Goal: Information Seeking & Learning: Check status

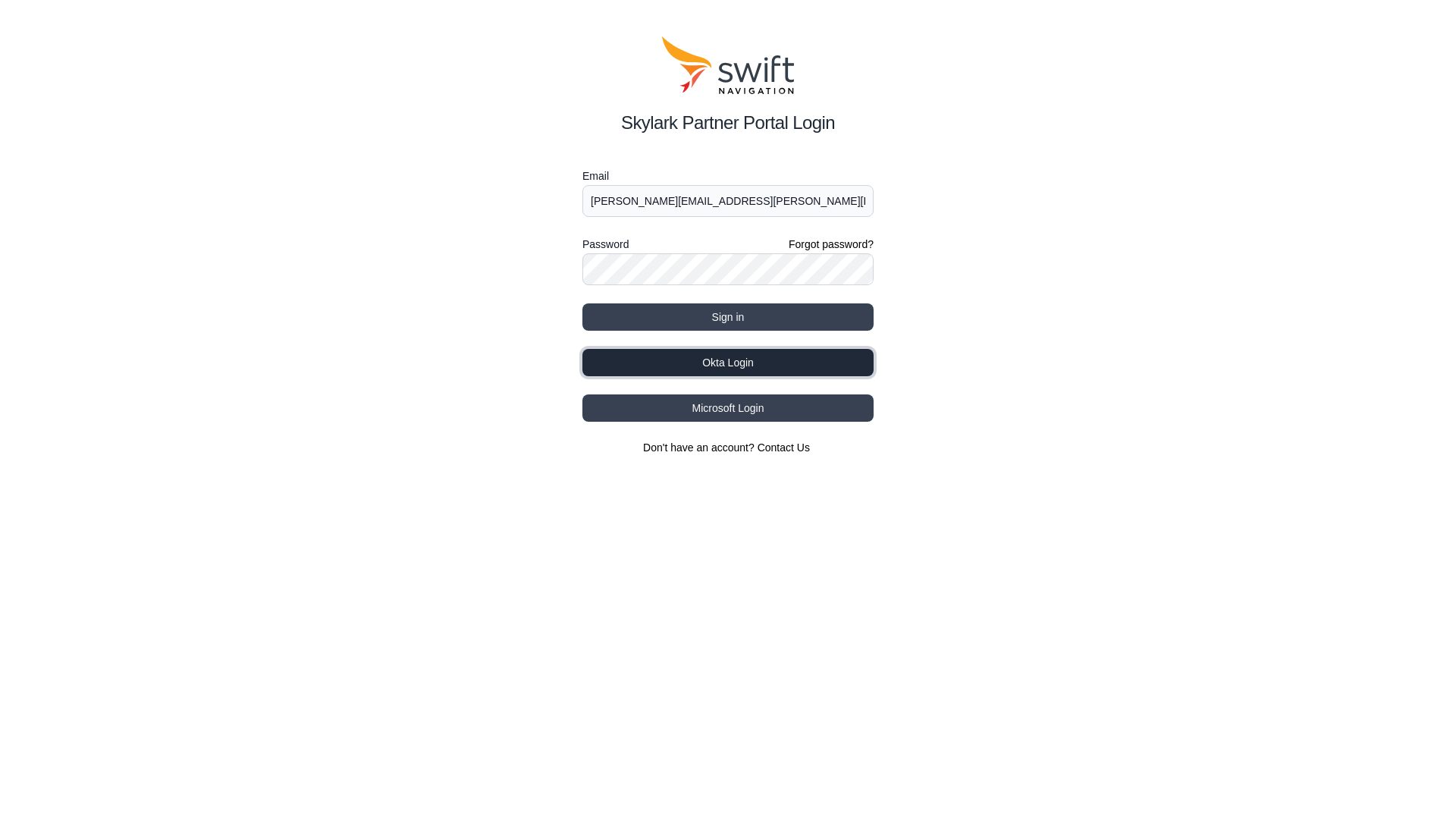
click at [712, 363] on button "Okta Login" at bounding box center [728, 362] width 292 height 28
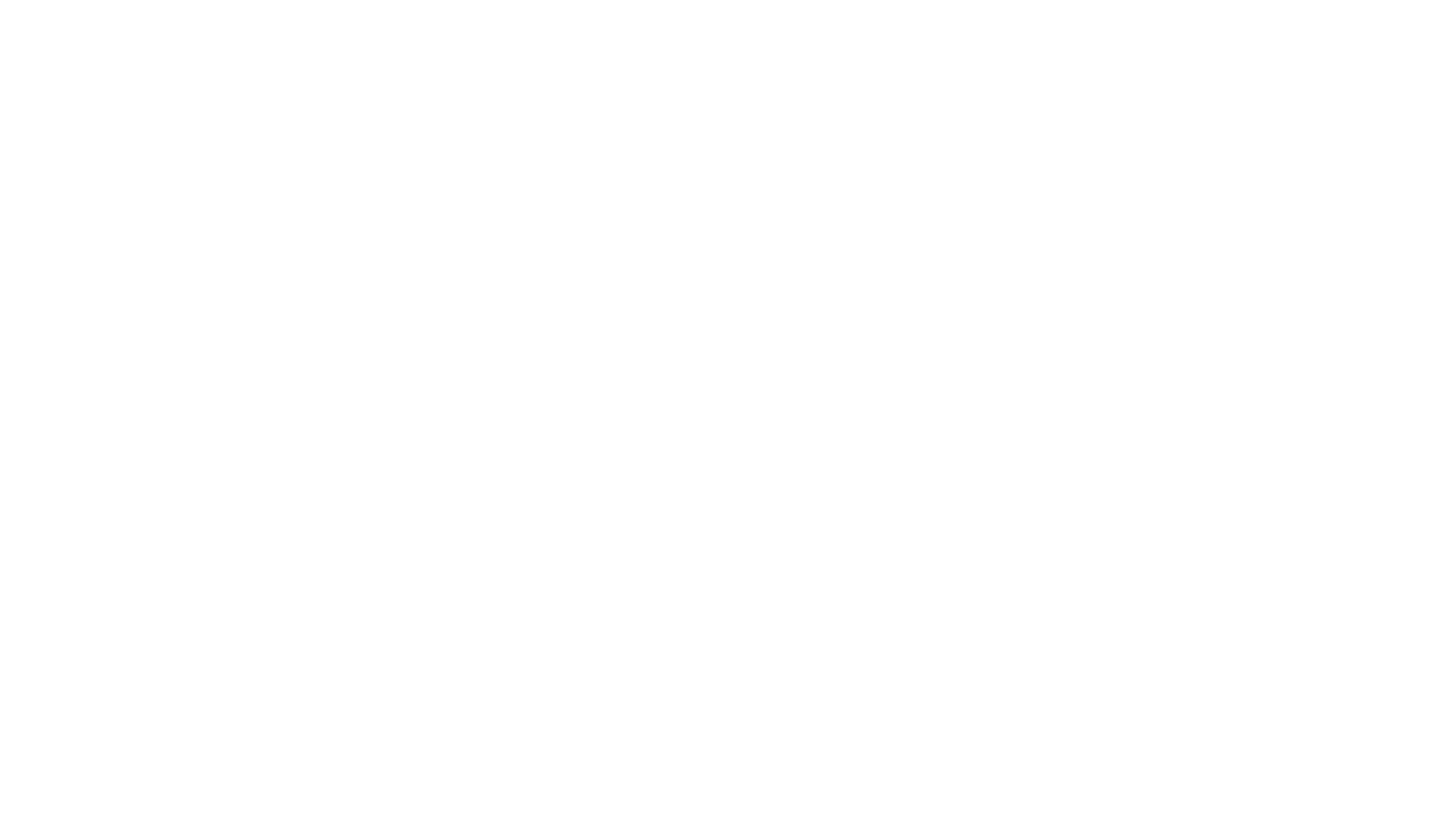
select select
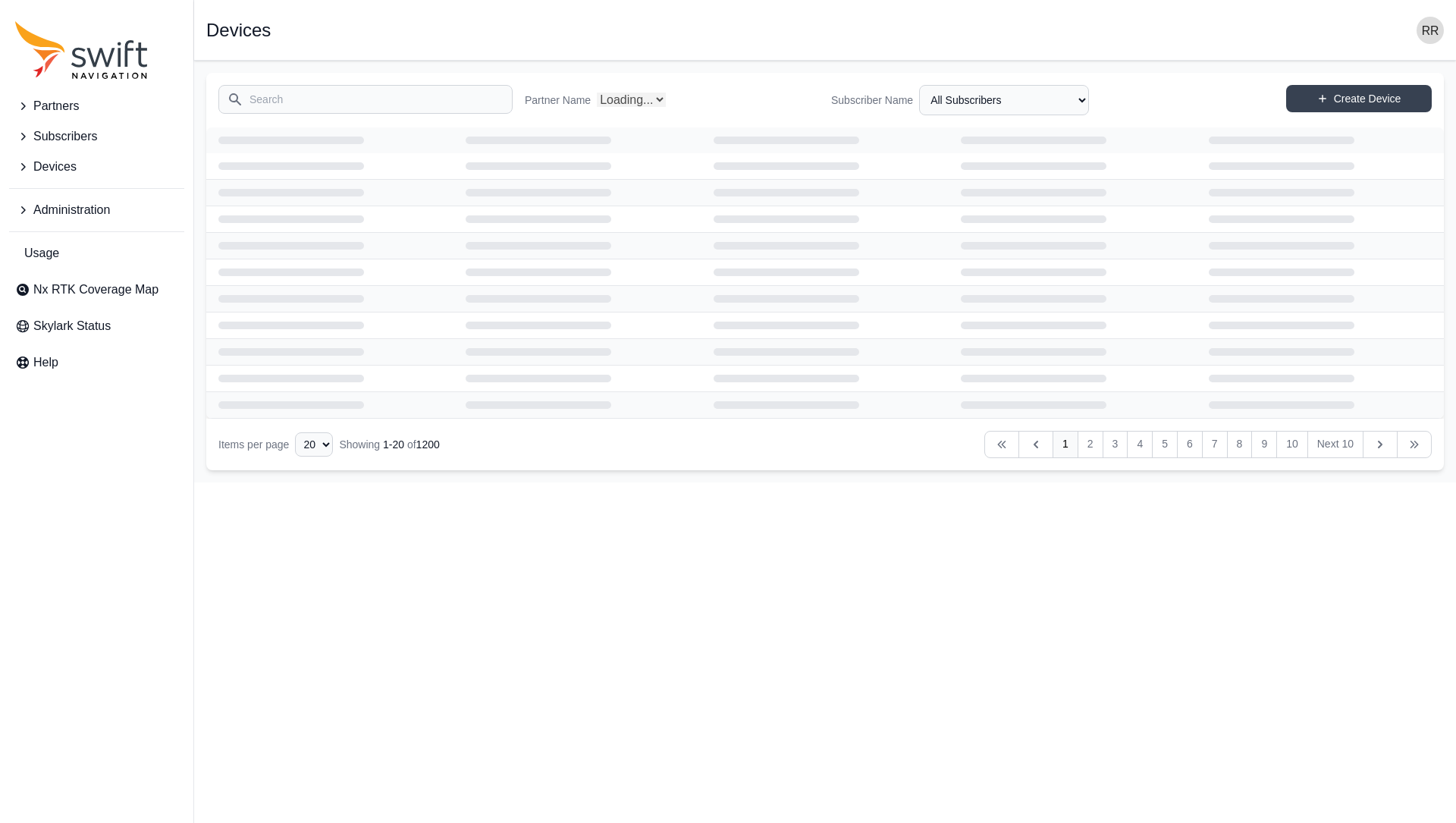
select select "Partner Name"
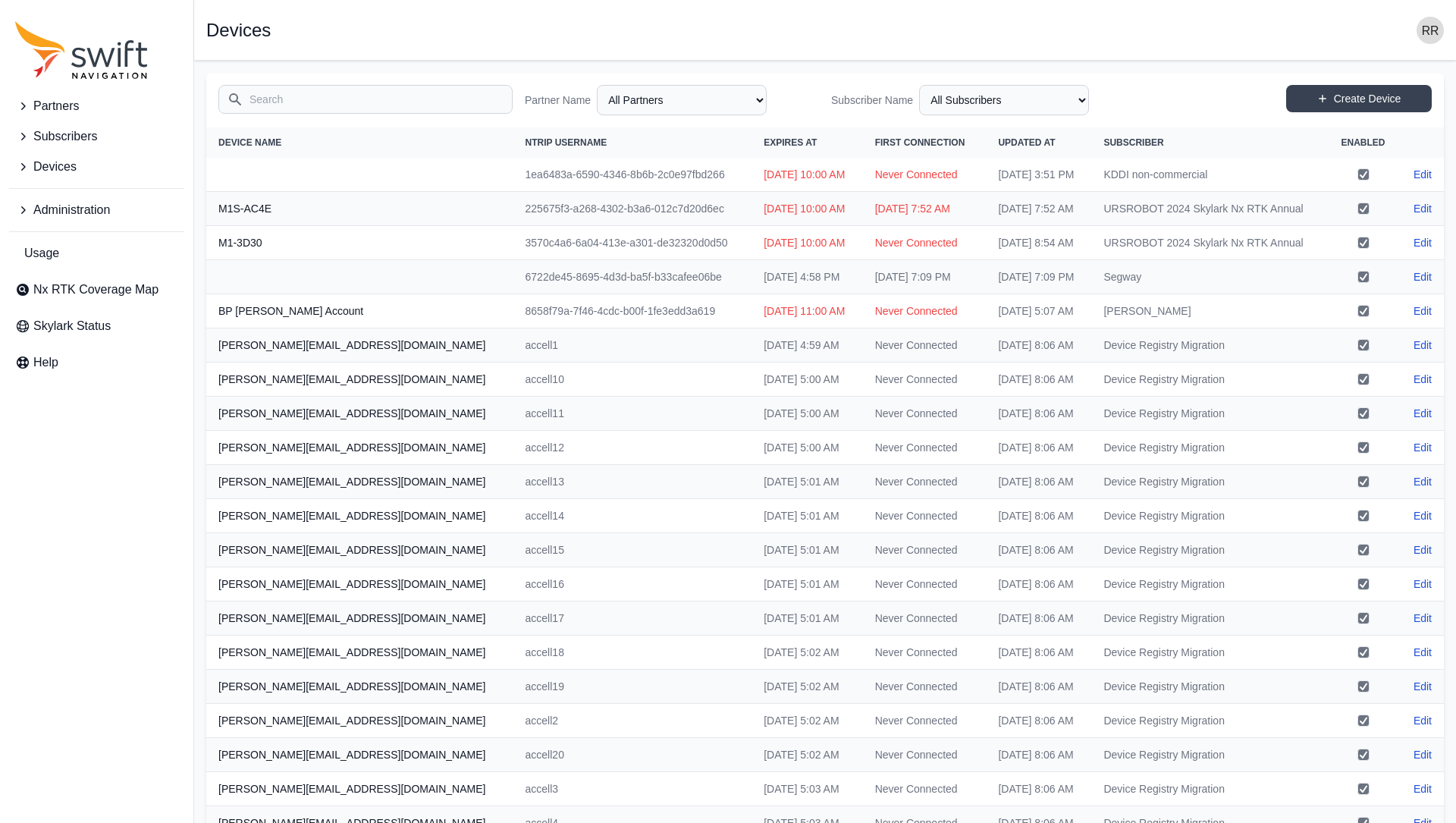
click at [26, 197] on button "Administration" at bounding box center [97, 210] width 176 height 30
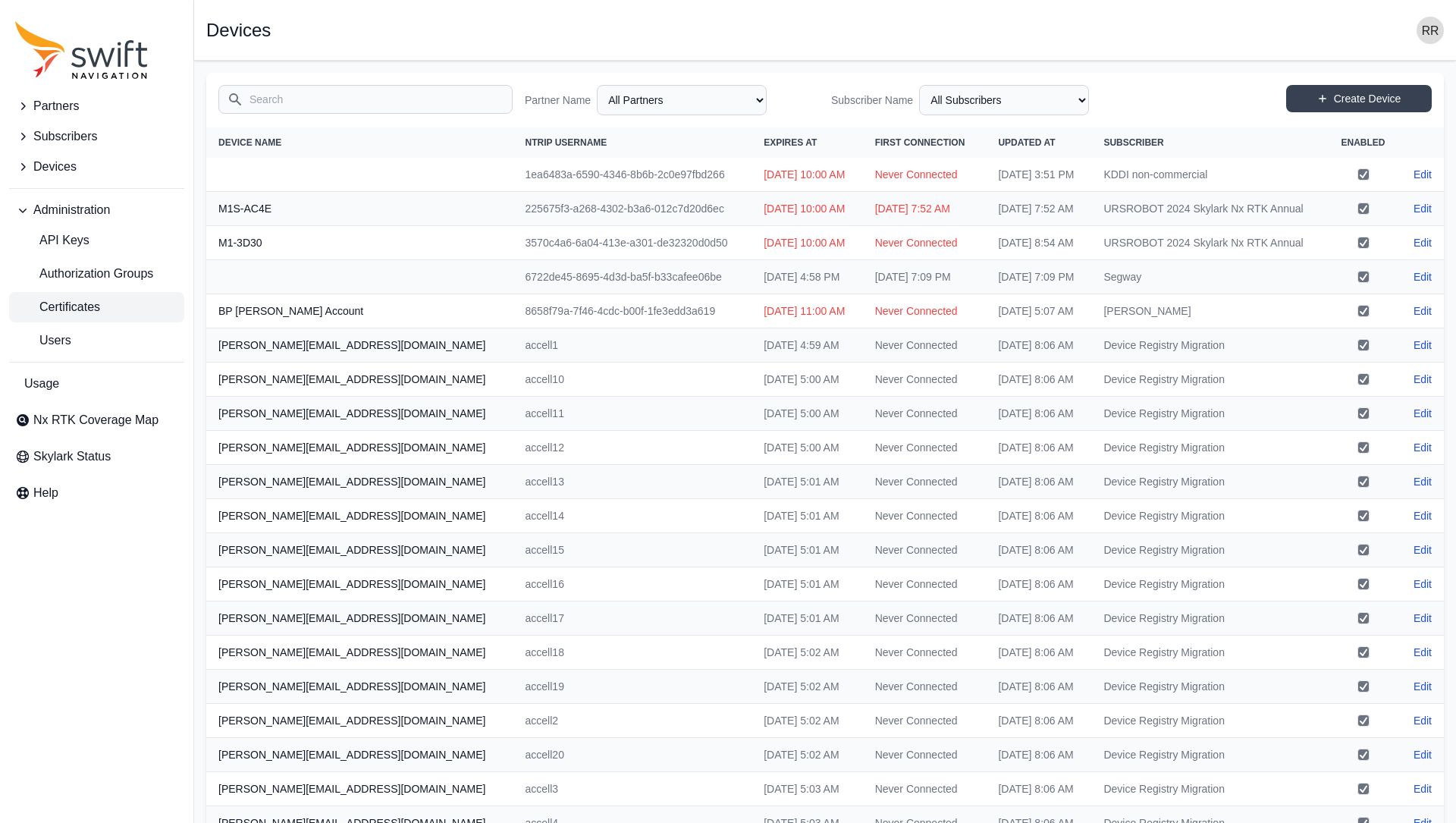
click at [66, 317] on link "Certificates" at bounding box center [97, 307] width 176 height 30
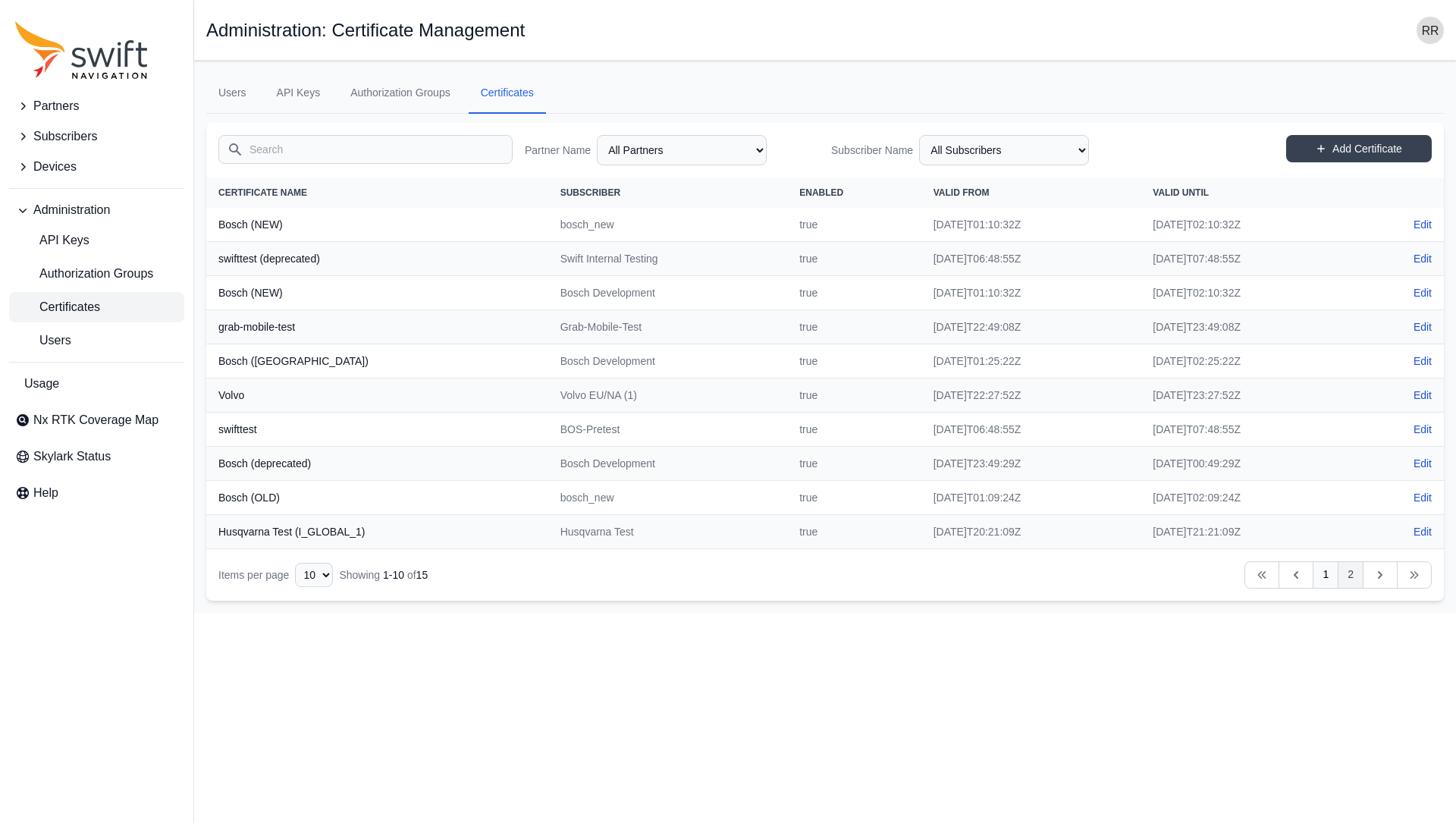
click at [1339, 577] on link "2" at bounding box center [1351, 574] width 26 height 28
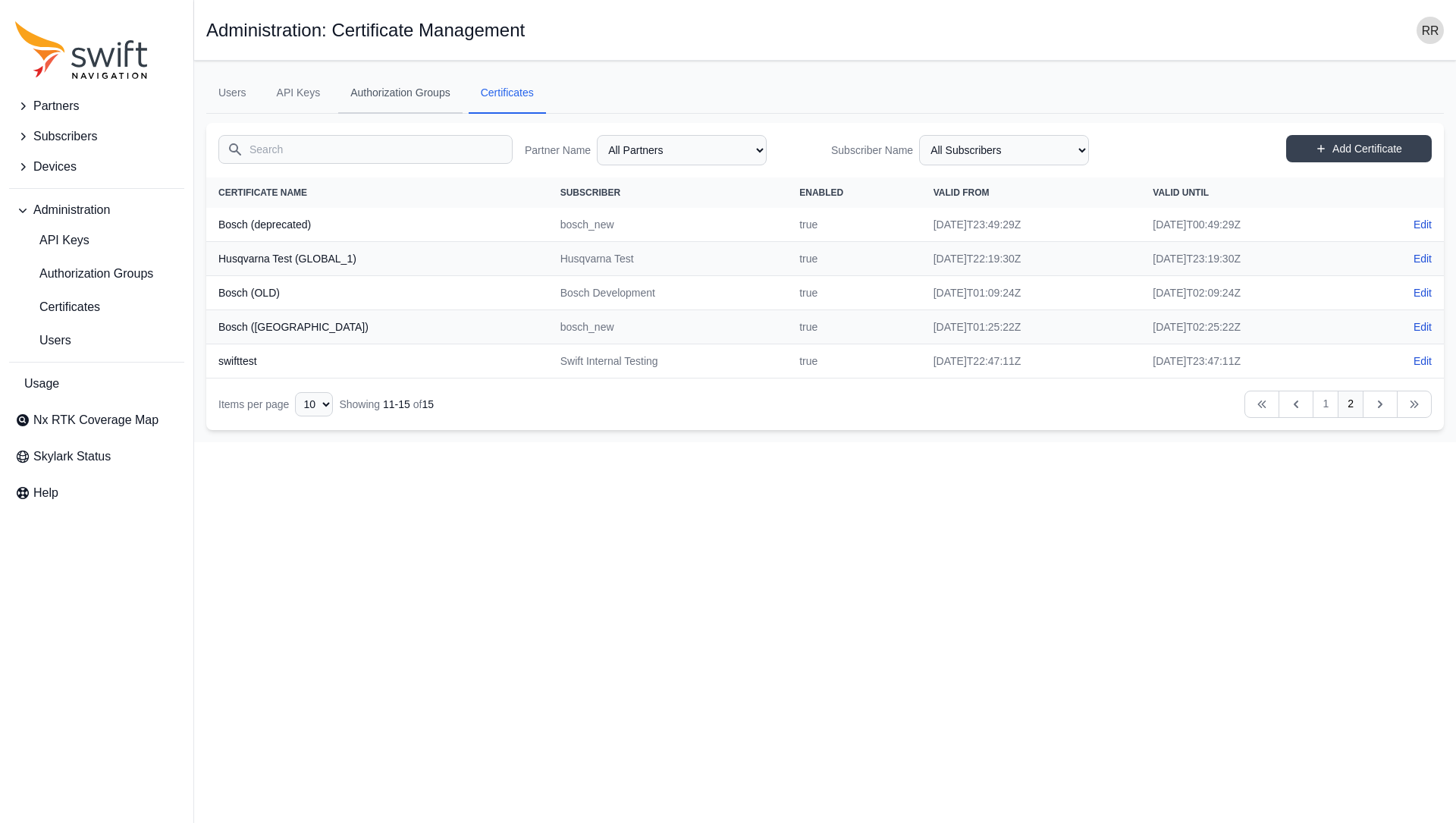
click at [408, 104] on link "Authorization Groups" at bounding box center [401, 93] width 124 height 41
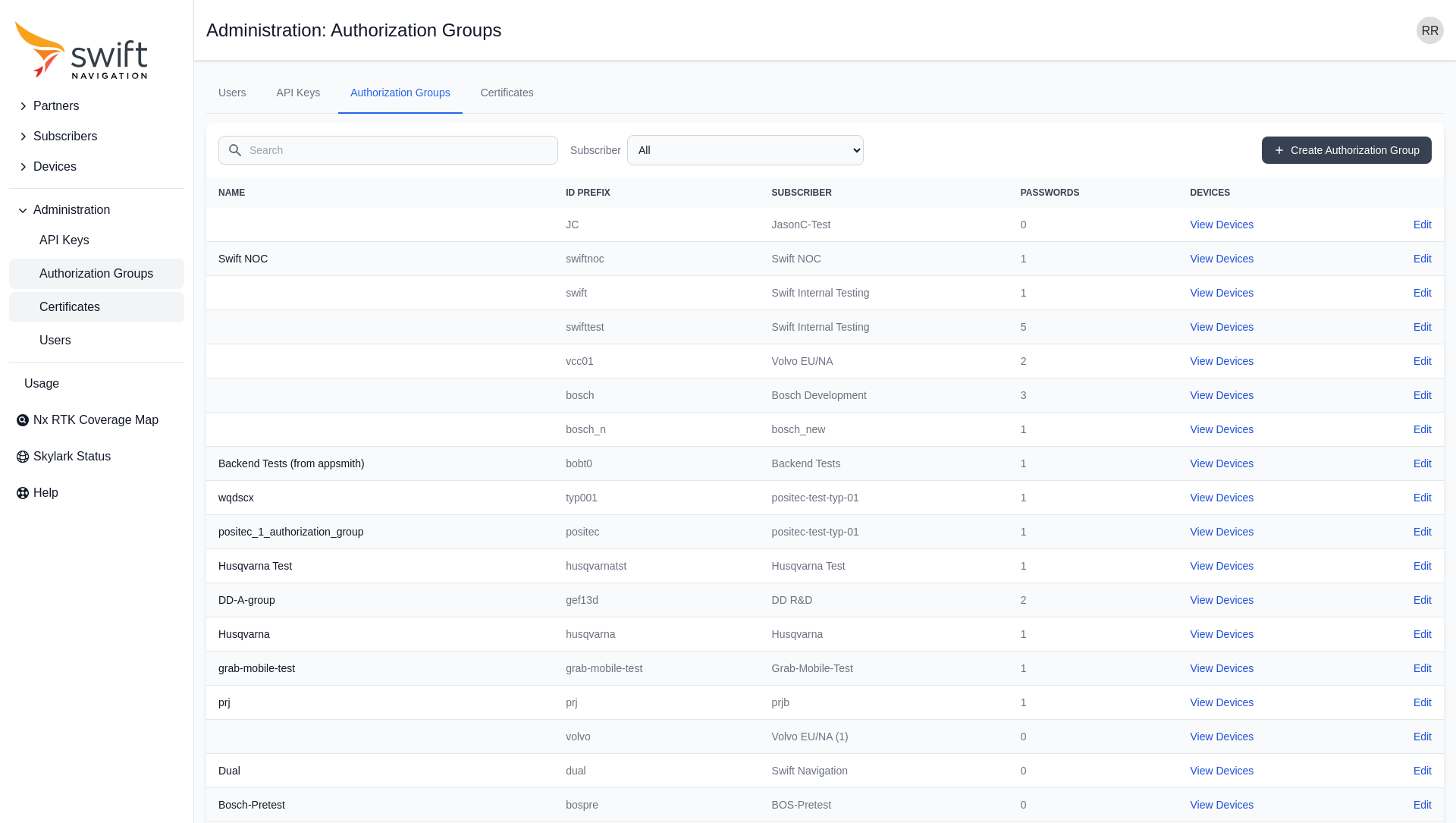
click at [70, 299] on span "Certificates" at bounding box center [57, 307] width 85 height 18
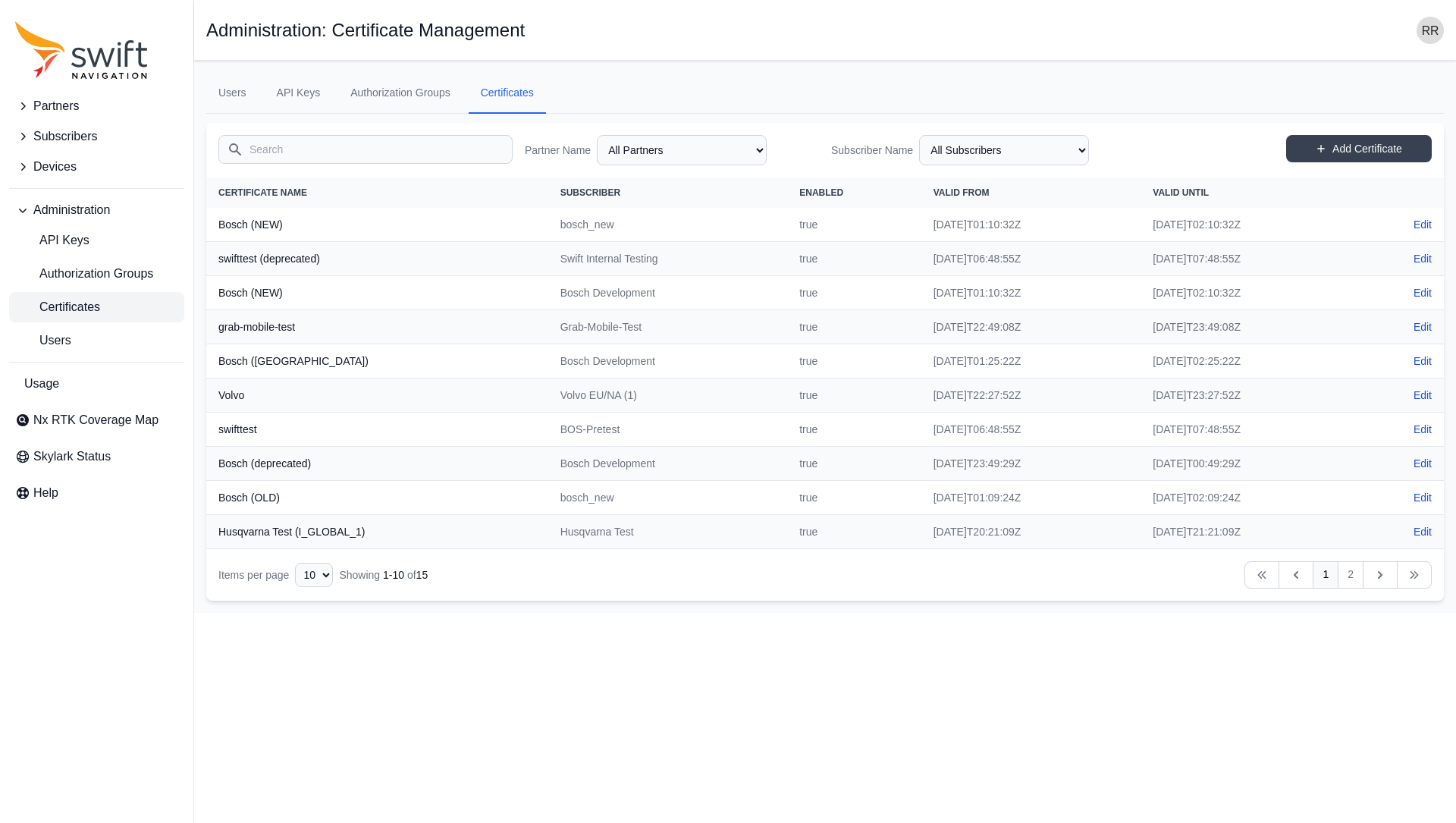
click at [1167, 322] on td "2025-10-03T23:49:08Z" at bounding box center [1251, 327] width 220 height 34
click at [62, 111] on span "Partners" at bounding box center [56, 107] width 45 height 18
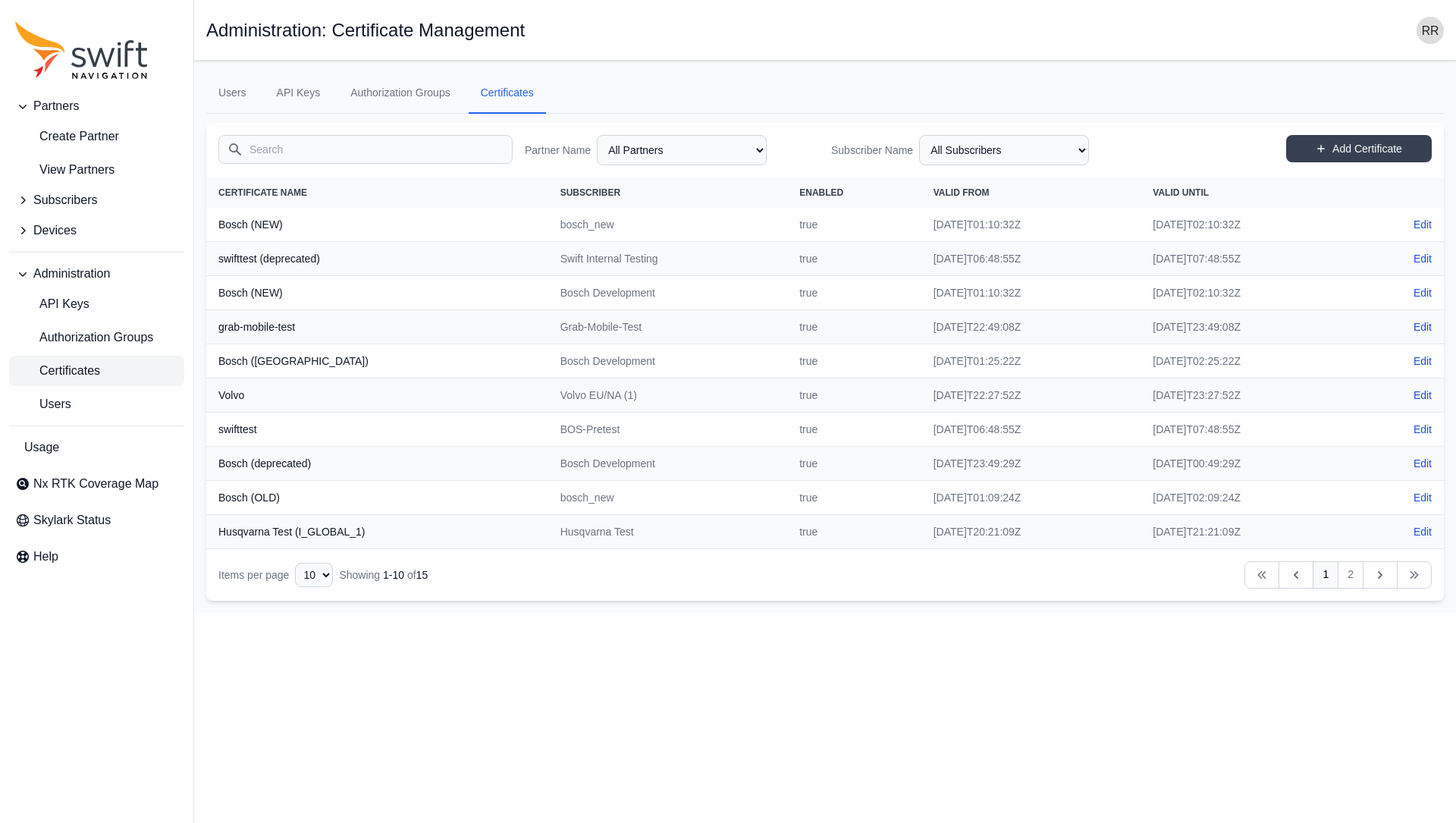
click at [79, 195] on span "Subscribers" at bounding box center [66, 201] width 64 height 18
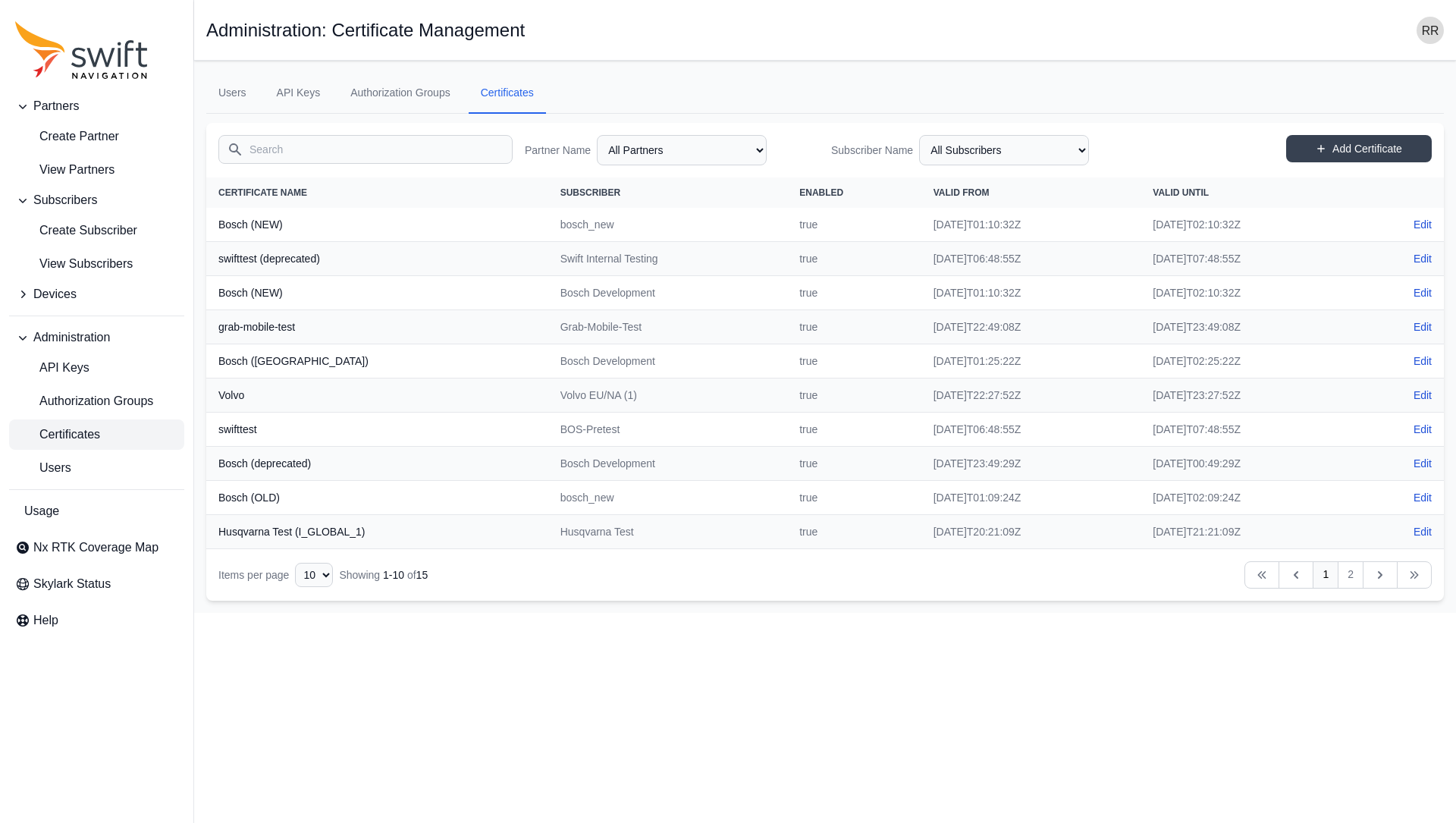
click at [58, 301] on span "Devices" at bounding box center [55, 294] width 43 height 18
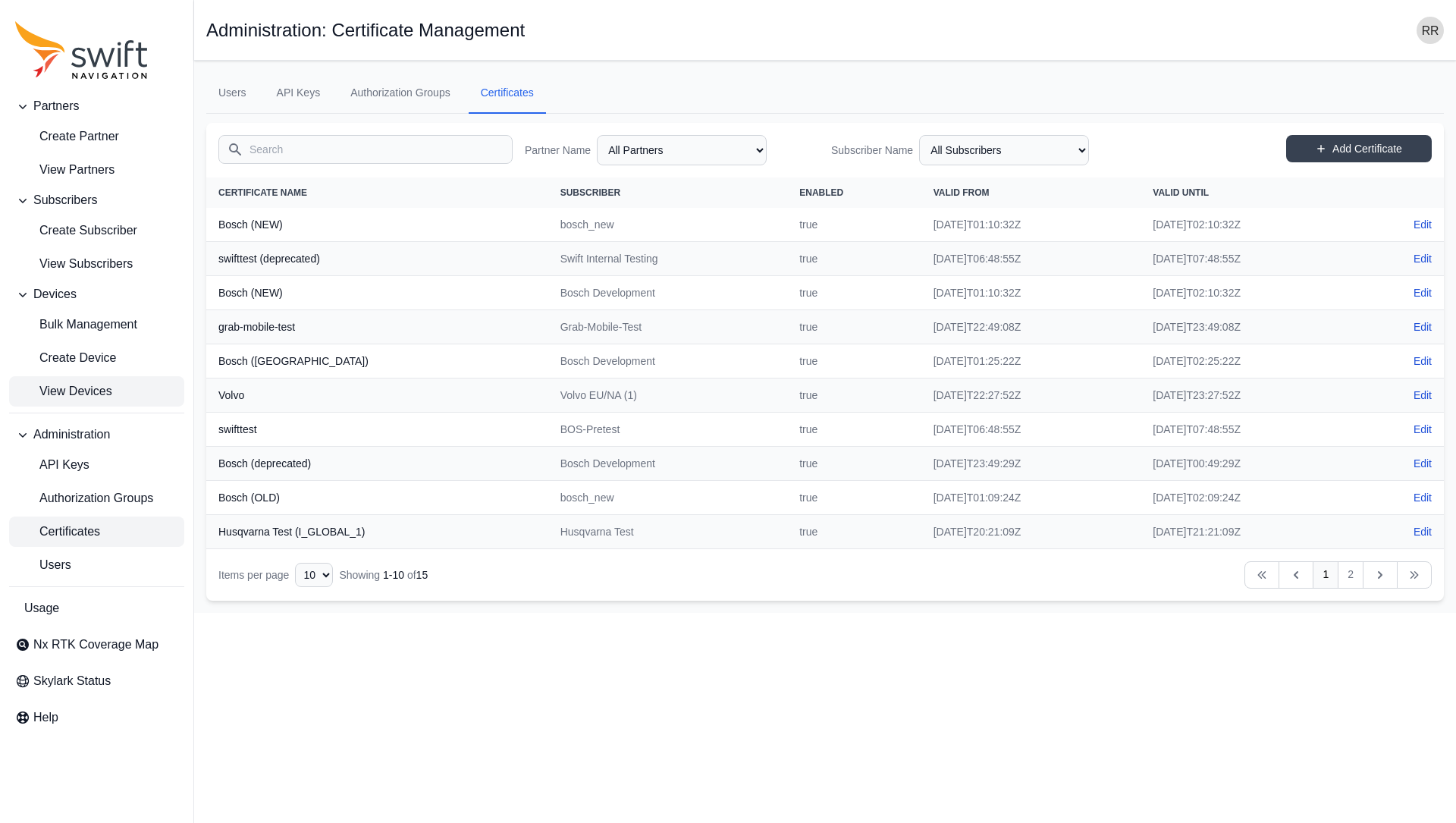
click at [69, 390] on span "View Devices" at bounding box center [64, 391] width 97 height 18
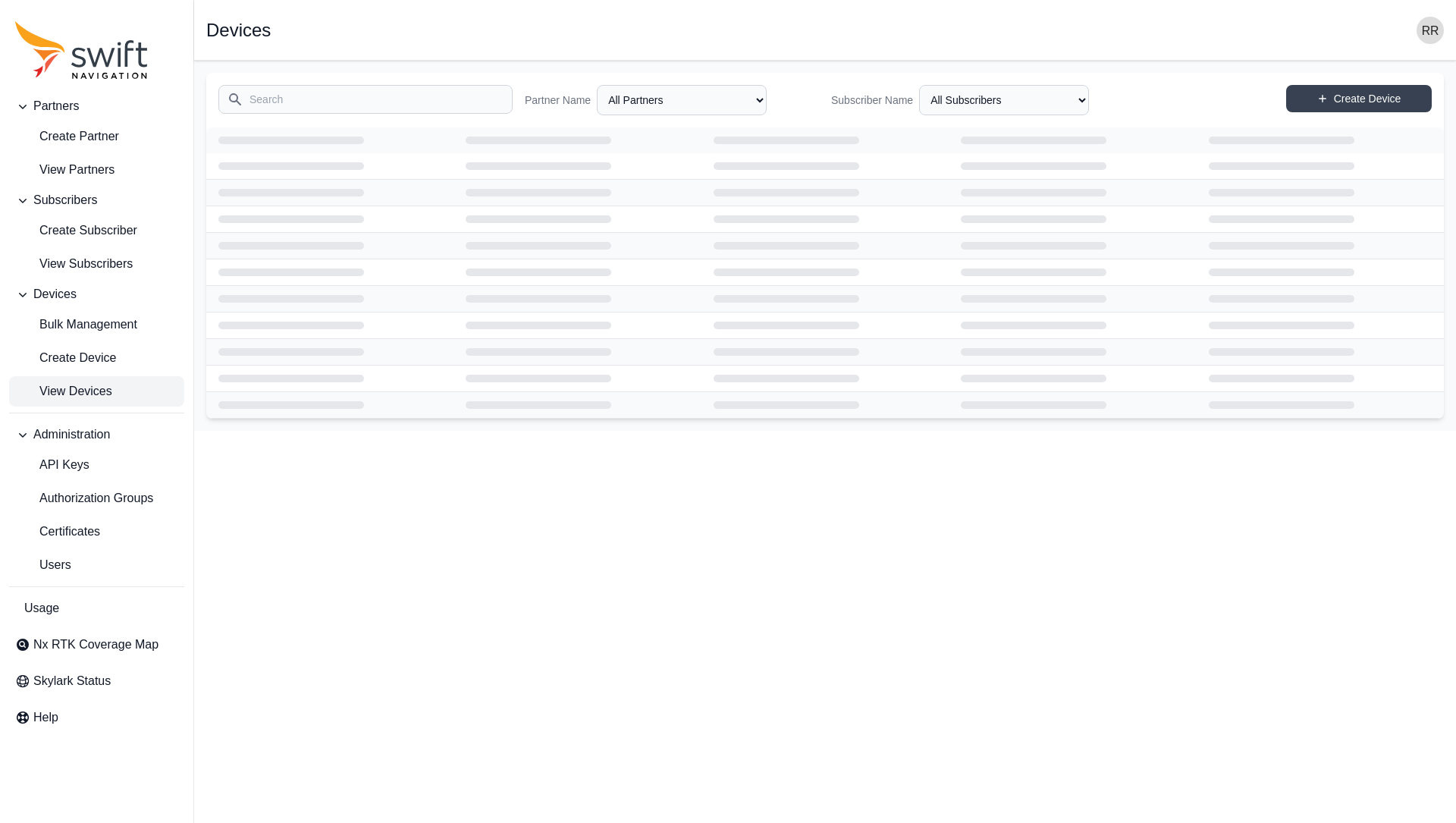
click at [287, 103] on input "Search" at bounding box center [365, 99] width 294 height 29
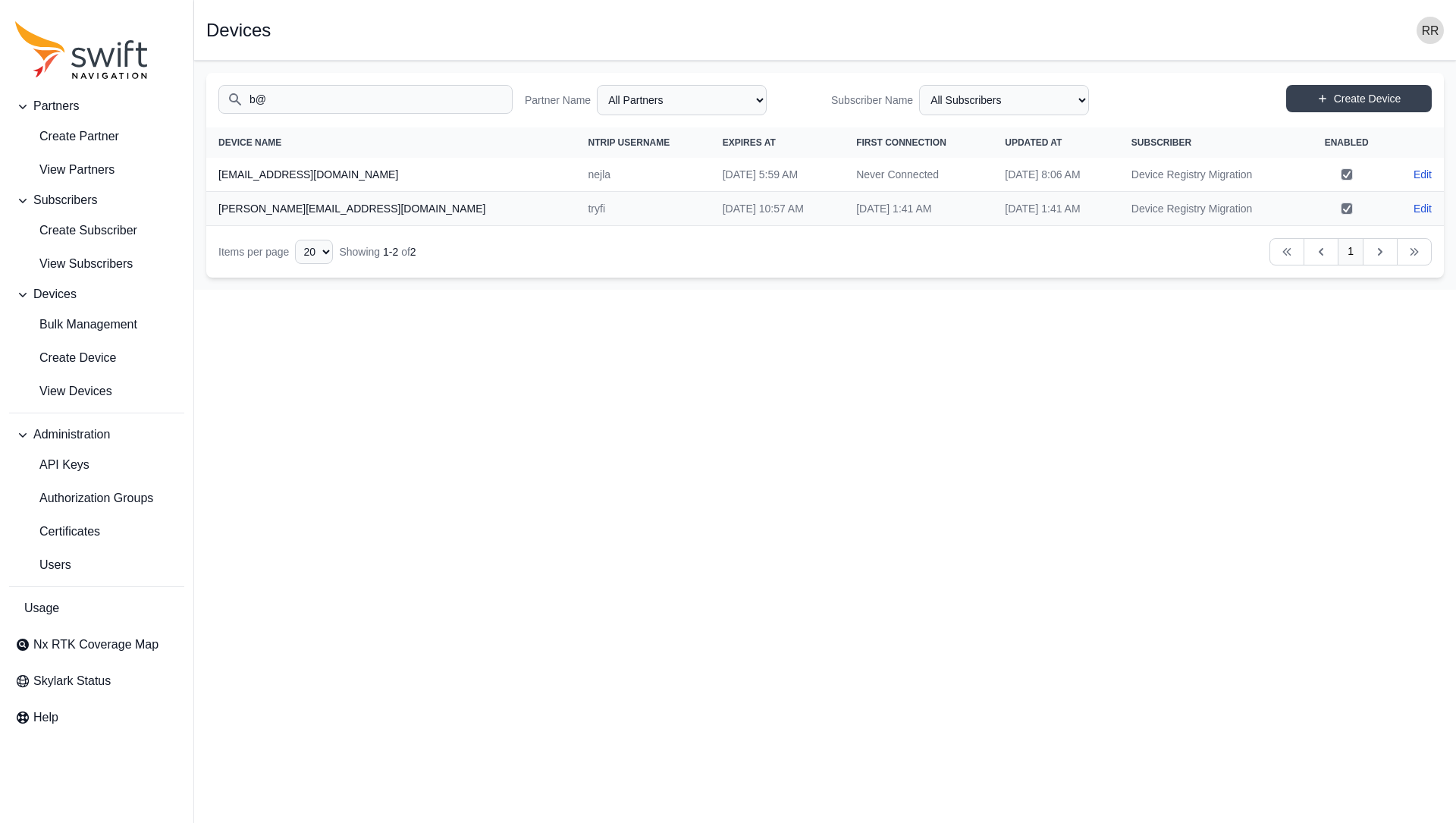
type input "@"
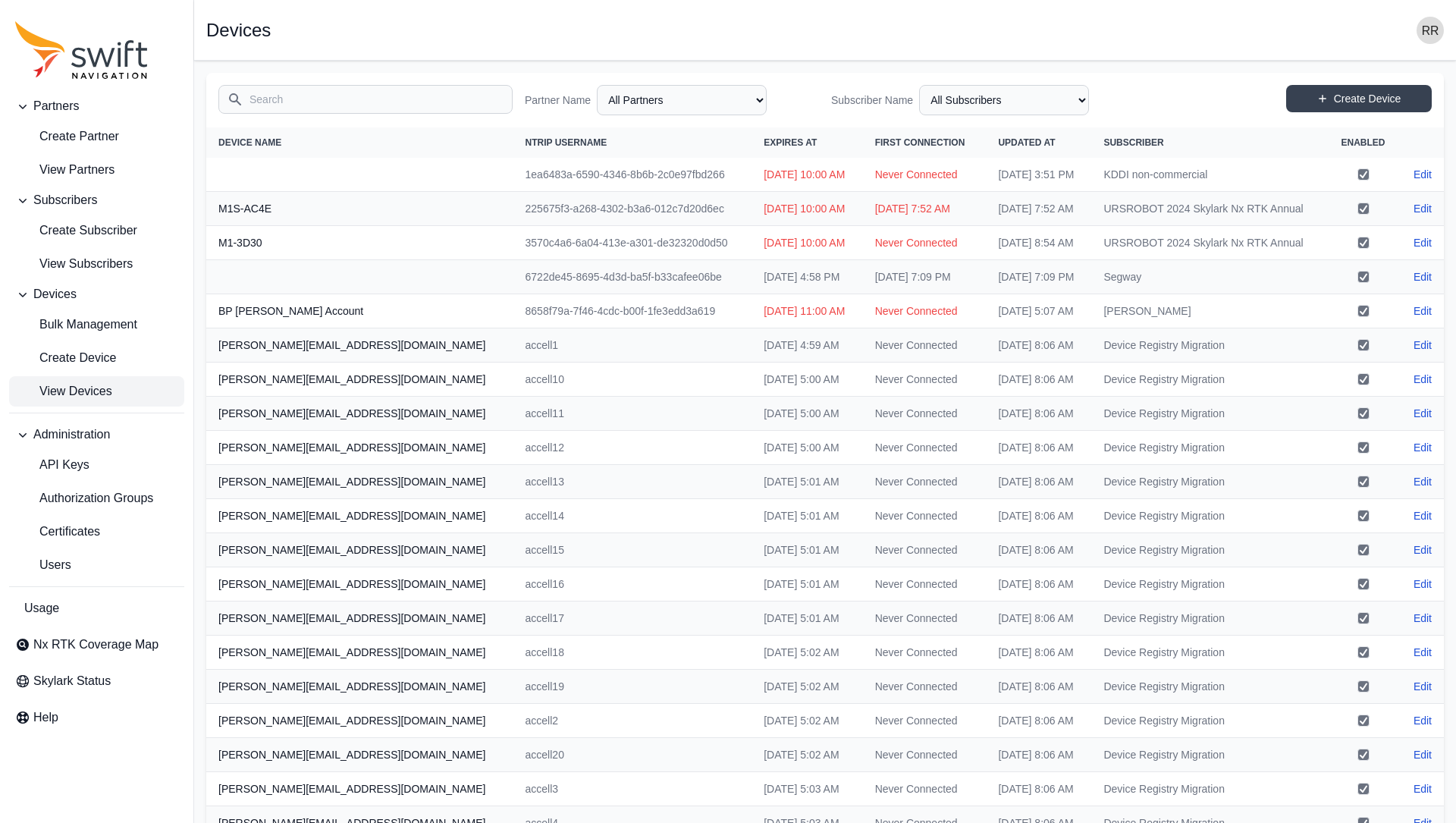
drag, startPoint x: 316, startPoint y: 115, endPoint x: 340, endPoint y: 97, distance: 30.0
click at [340, 97] on div "Search" at bounding box center [365, 100] width 294 height 30
click at [340, 97] on input "Search" at bounding box center [365, 99] width 294 height 29
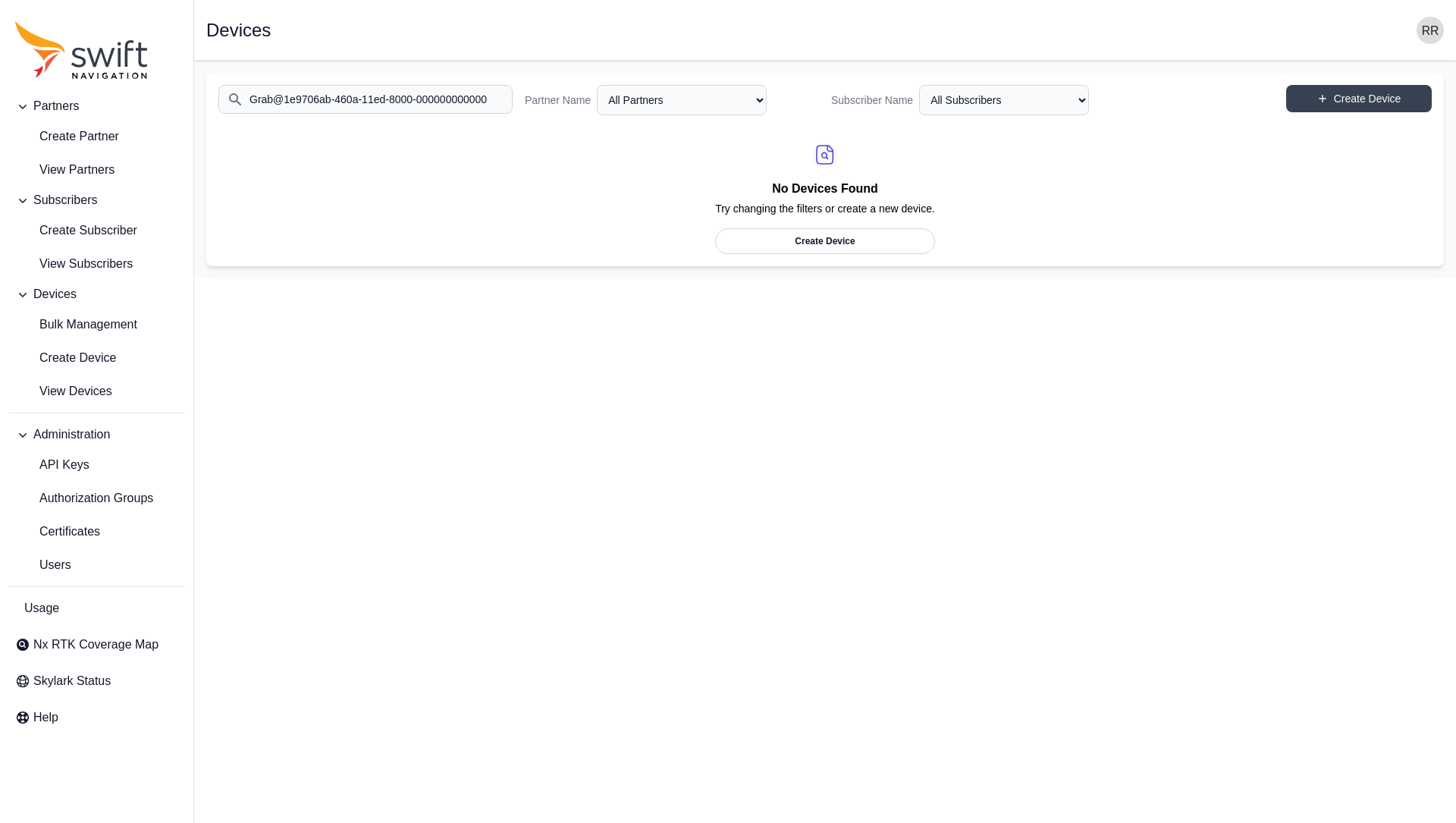
type input "Grab@1e9706ab-460a-11ed-8000-00000000000"
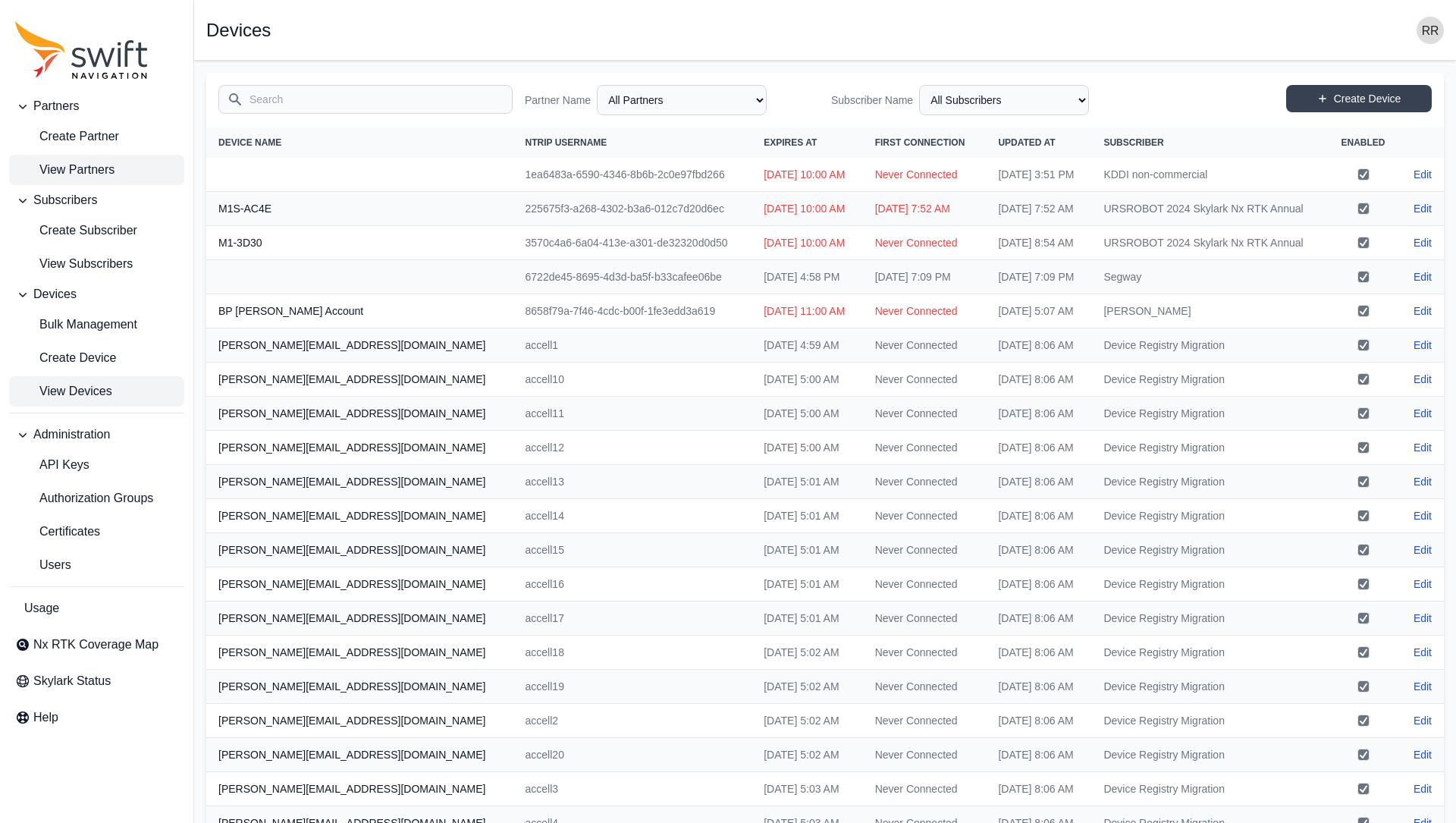
click at [74, 171] on span "View Partners" at bounding box center [65, 170] width 99 height 18
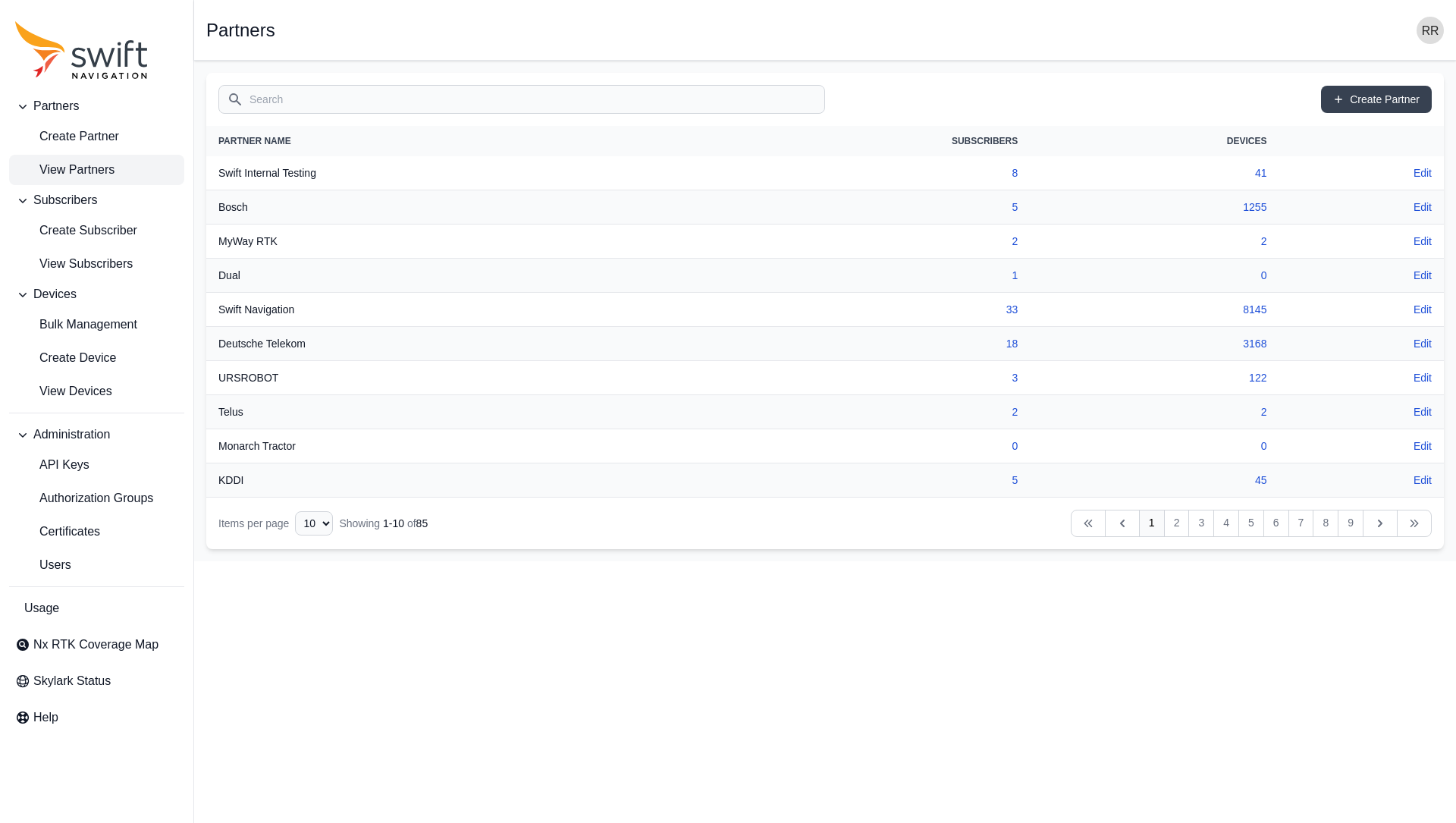
click at [294, 85] on input "Search" at bounding box center [522, 99] width 607 height 29
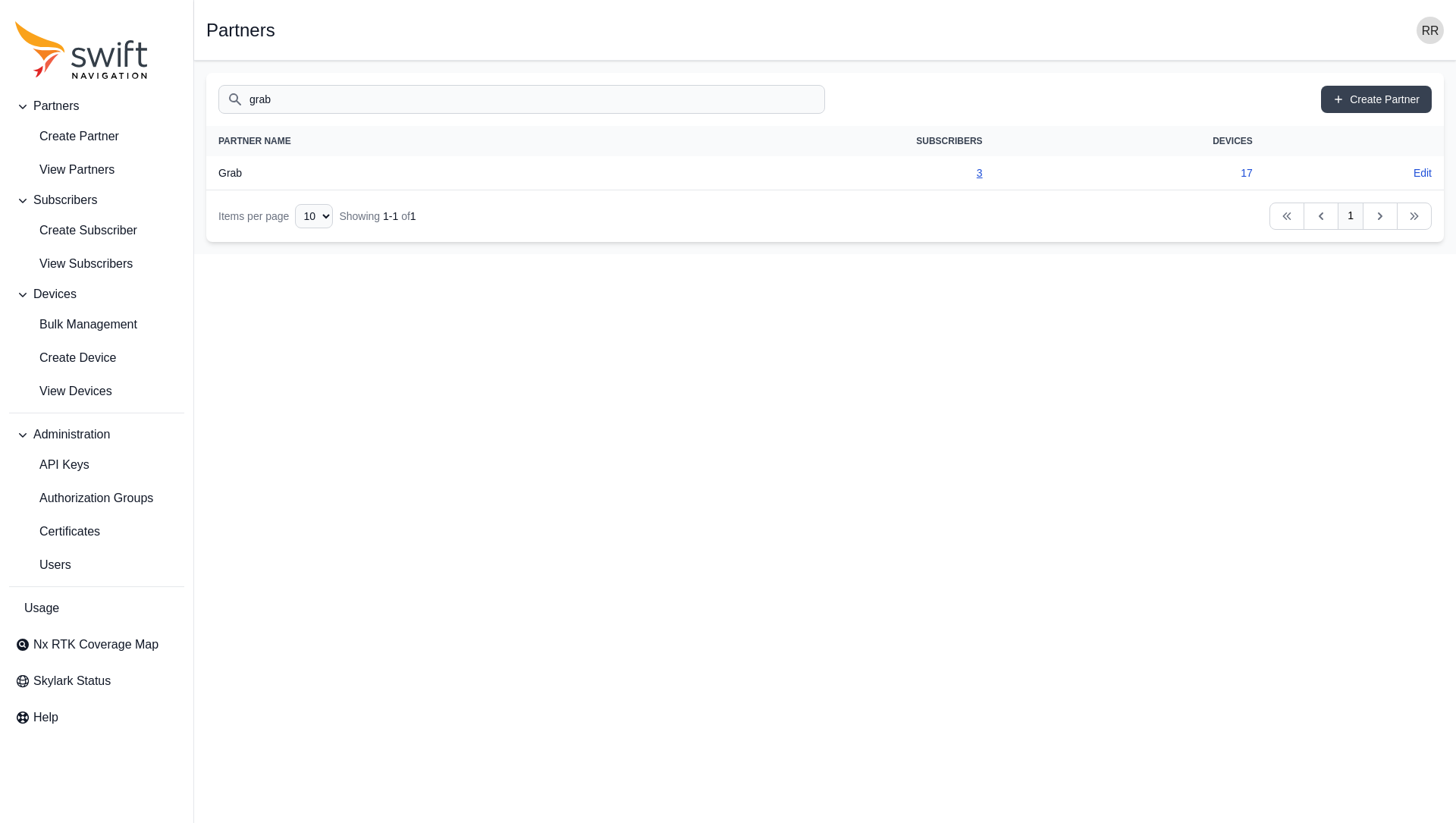
type input "grab"
click at [977, 169] on link "3" at bounding box center [980, 173] width 6 height 12
select select "3f7c8ae7-4574-44cd-b1e2-e924d7be4325"
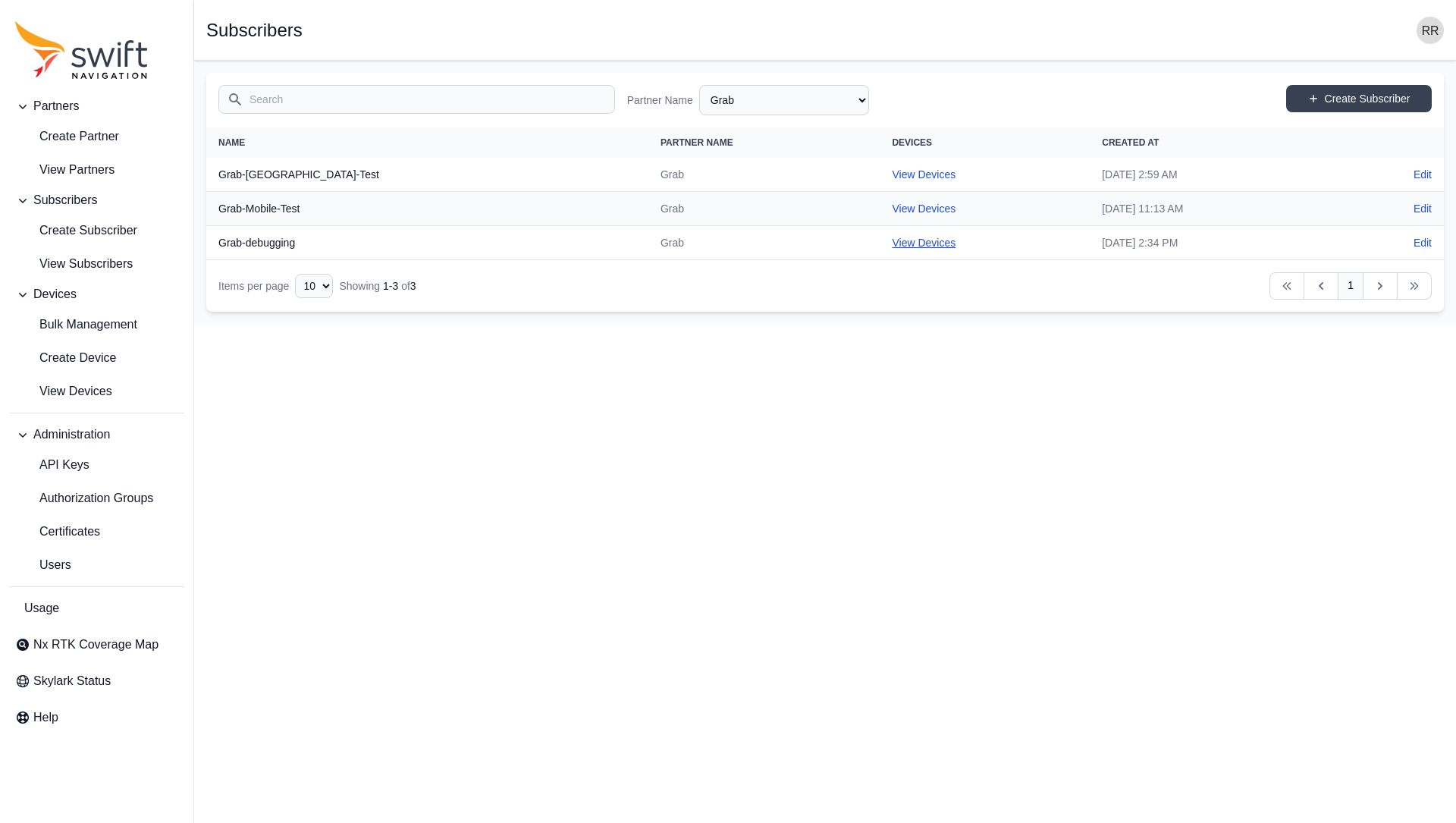
click at [892, 239] on link "View Devices" at bounding box center [924, 243] width 64 height 12
select select "53151d46-2477-4ae4-a95d-4f0bc9dbd47d"
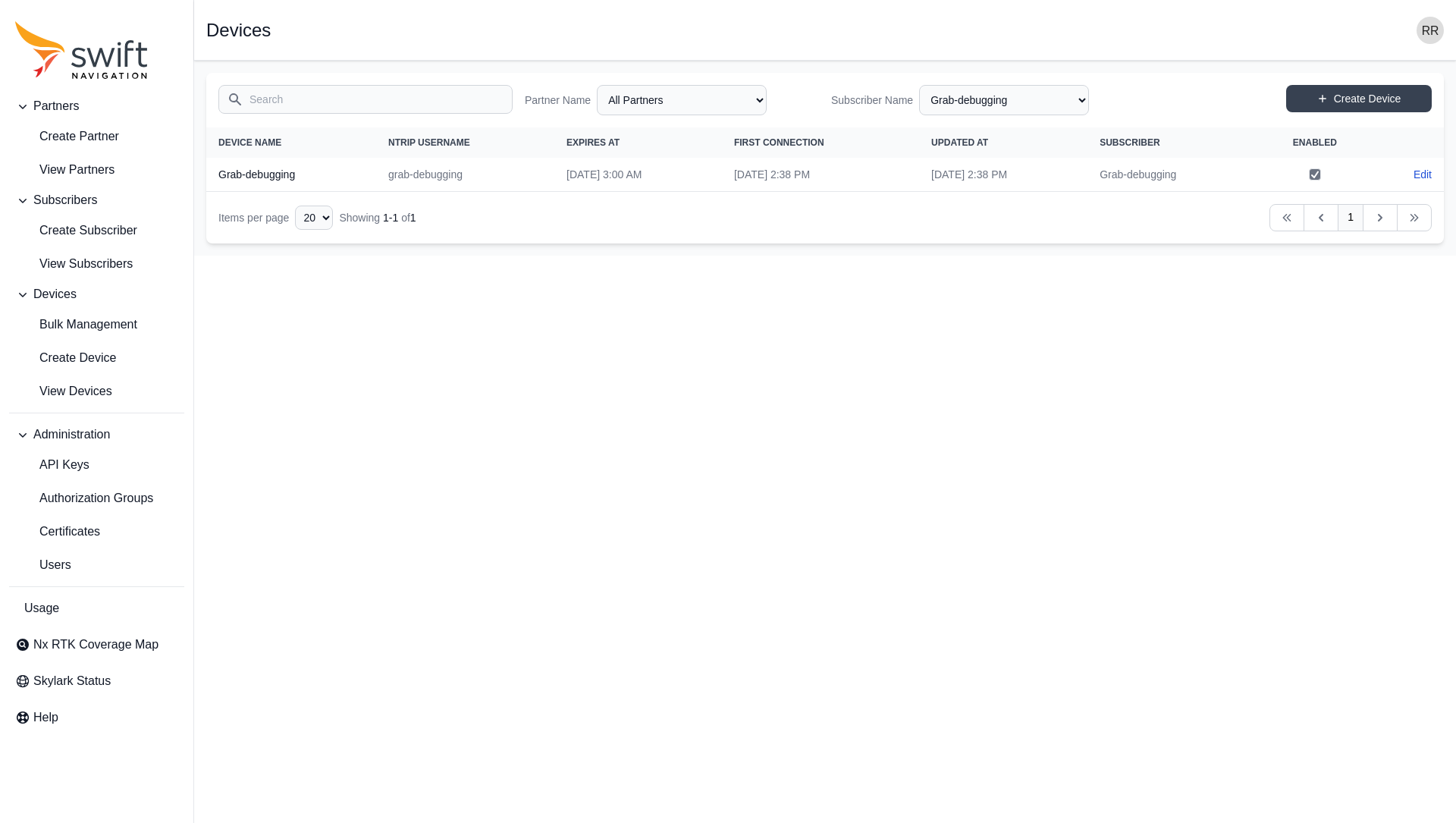
select select "3f7c8ae7-4574-44cd-b1e2-e924d7be4325"
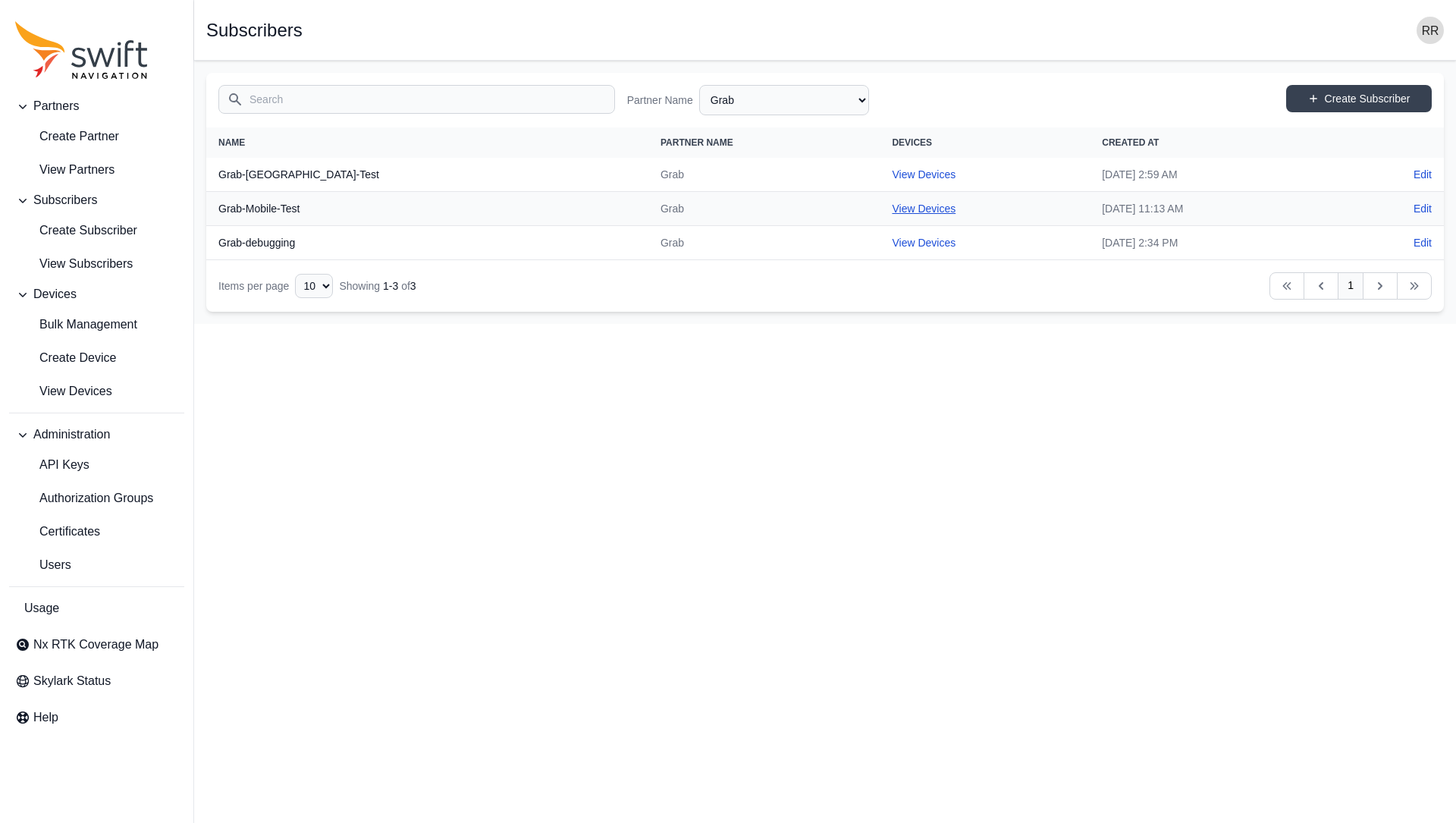
click at [892, 210] on link "View Devices" at bounding box center [924, 208] width 64 height 12
select select "b73d4de2-6dbc-4011-9928-ae142f8bb209"
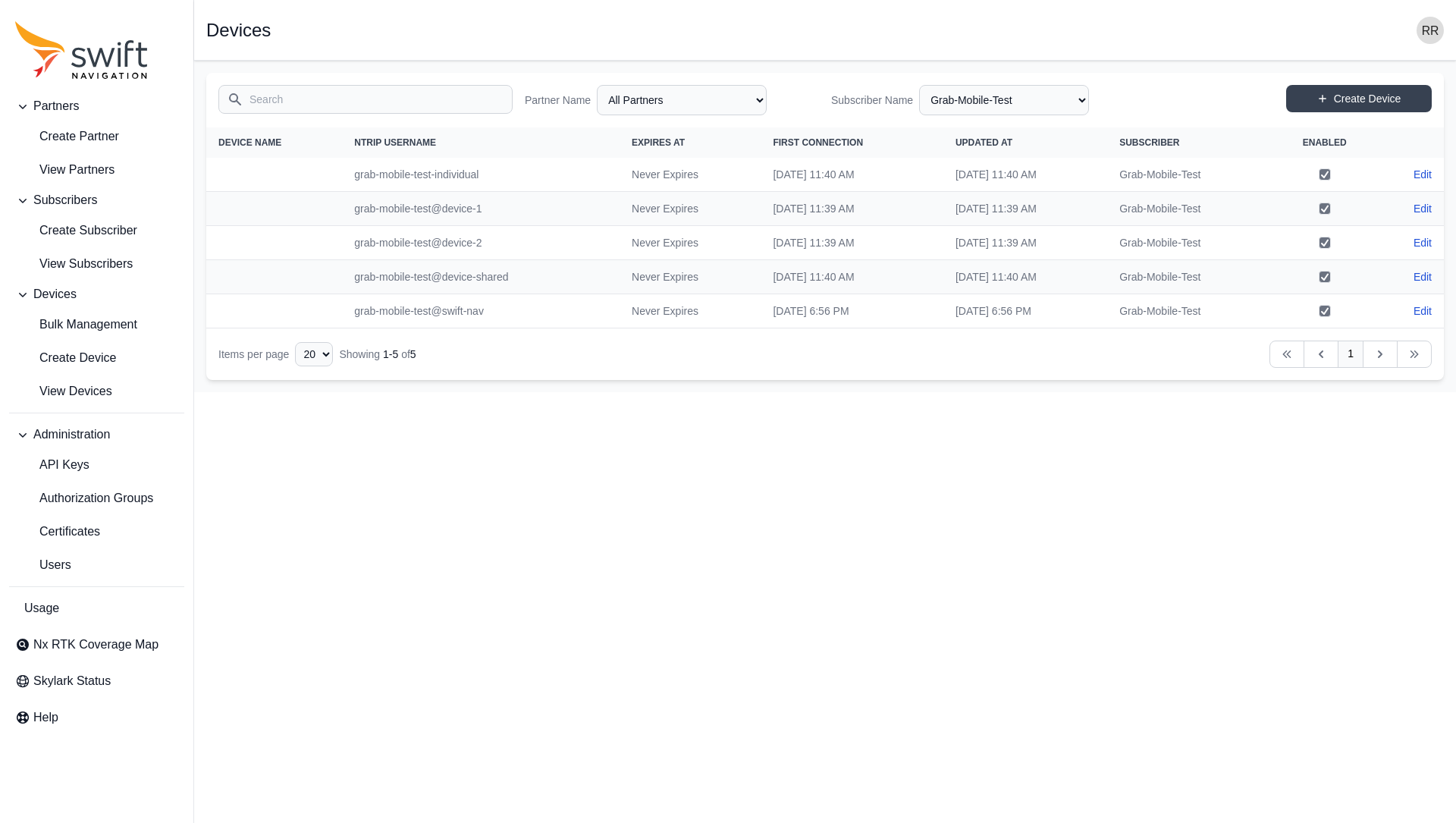
select select "3f7c8ae7-4574-44cd-b1e2-e924d7be4325"
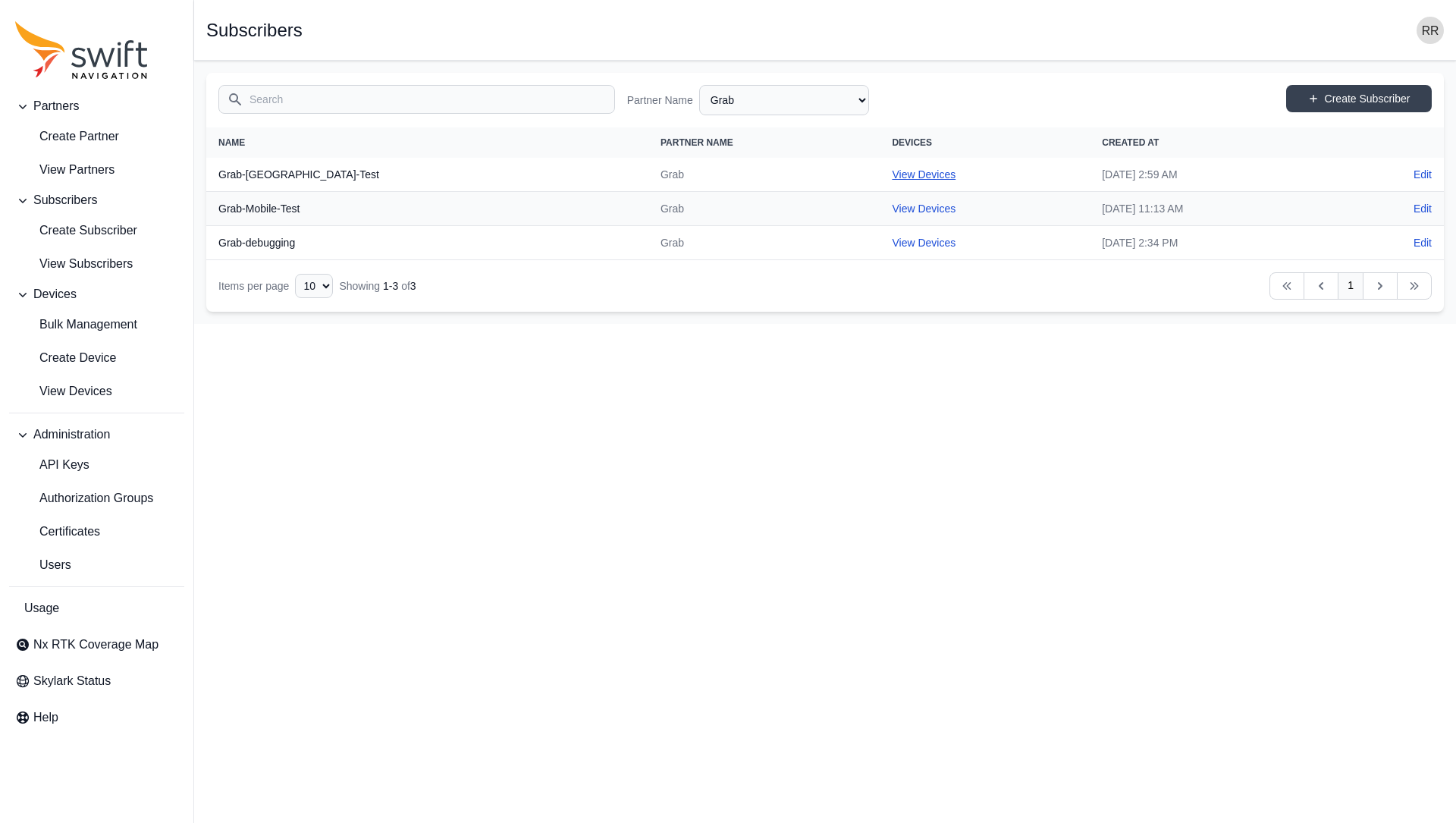
click at [892, 175] on link "View Devices" at bounding box center [924, 174] width 64 height 12
select select "c7e21f22-422a-4487-960d-239937907488"
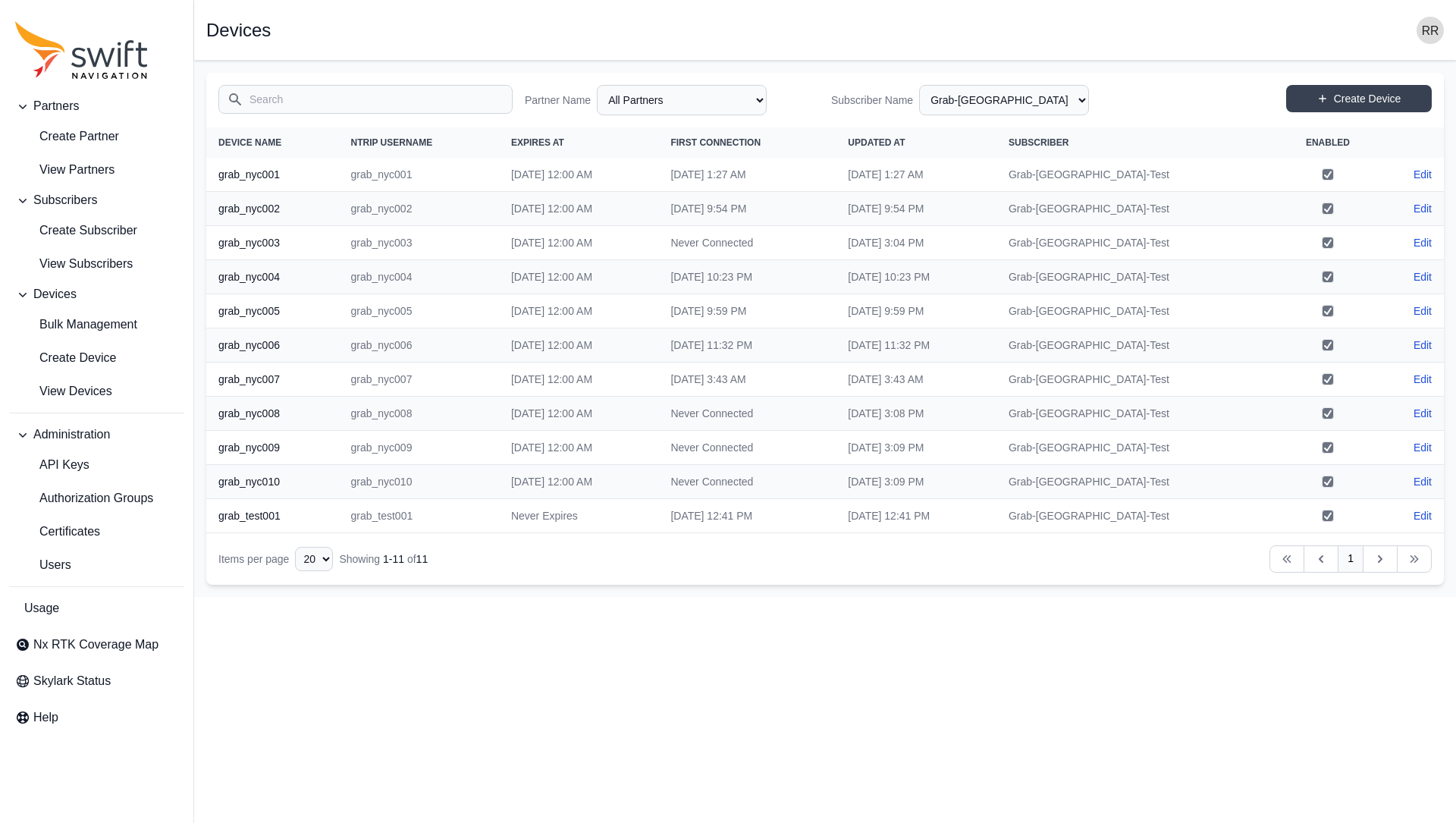
select select "3f7c8ae7-4574-44cd-b1e2-e924d7be4325"
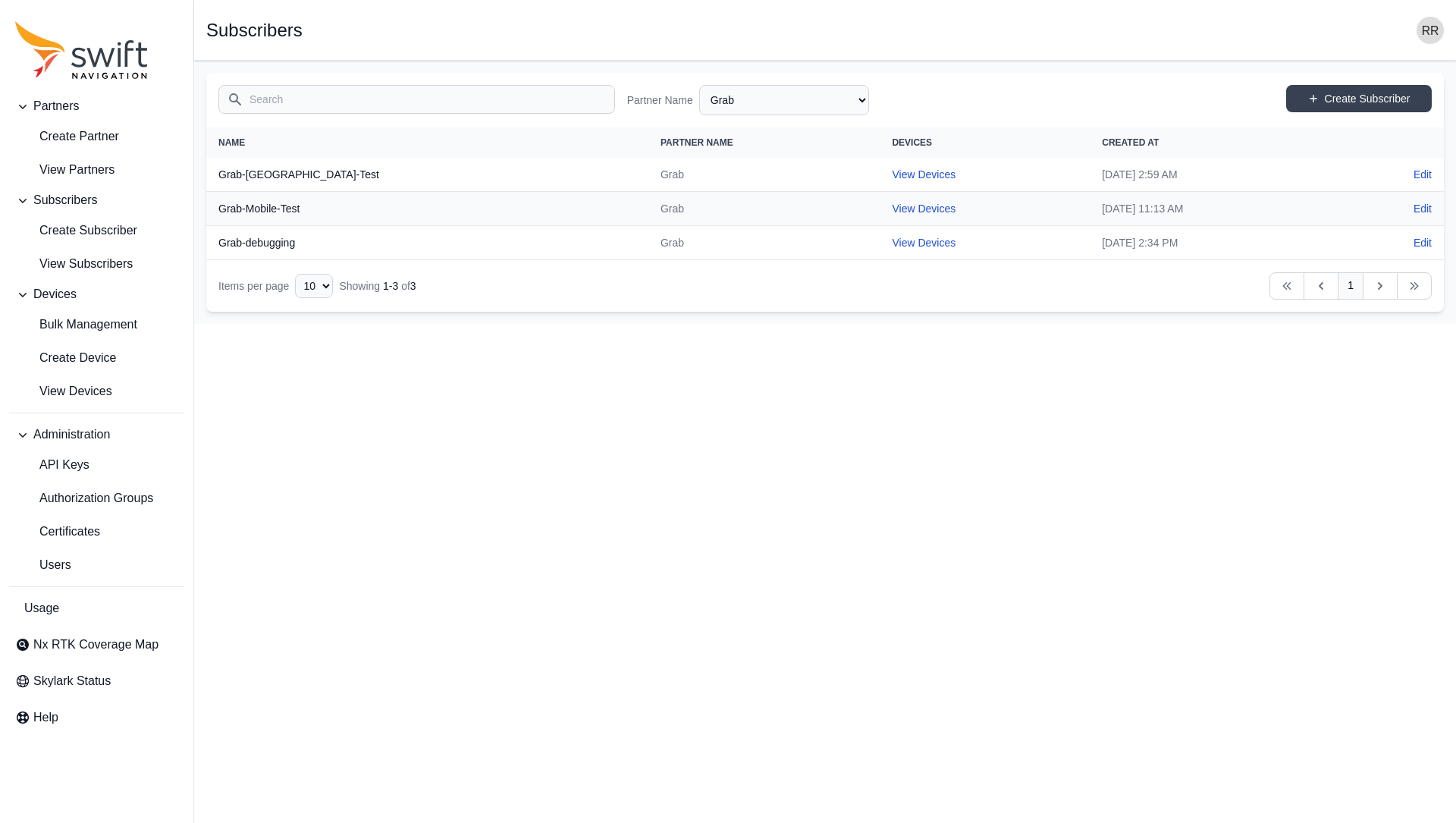
click at [1440, 26] on img "button" at bounding box center [1430, 30] width 28 height 28
click at [1432, 32] on img "button" at bounding box center [1430, 30] width 28 height 28
click at [1328, 160] on link "Sign out" at bounding box center [1371, 171] width 170 height 28
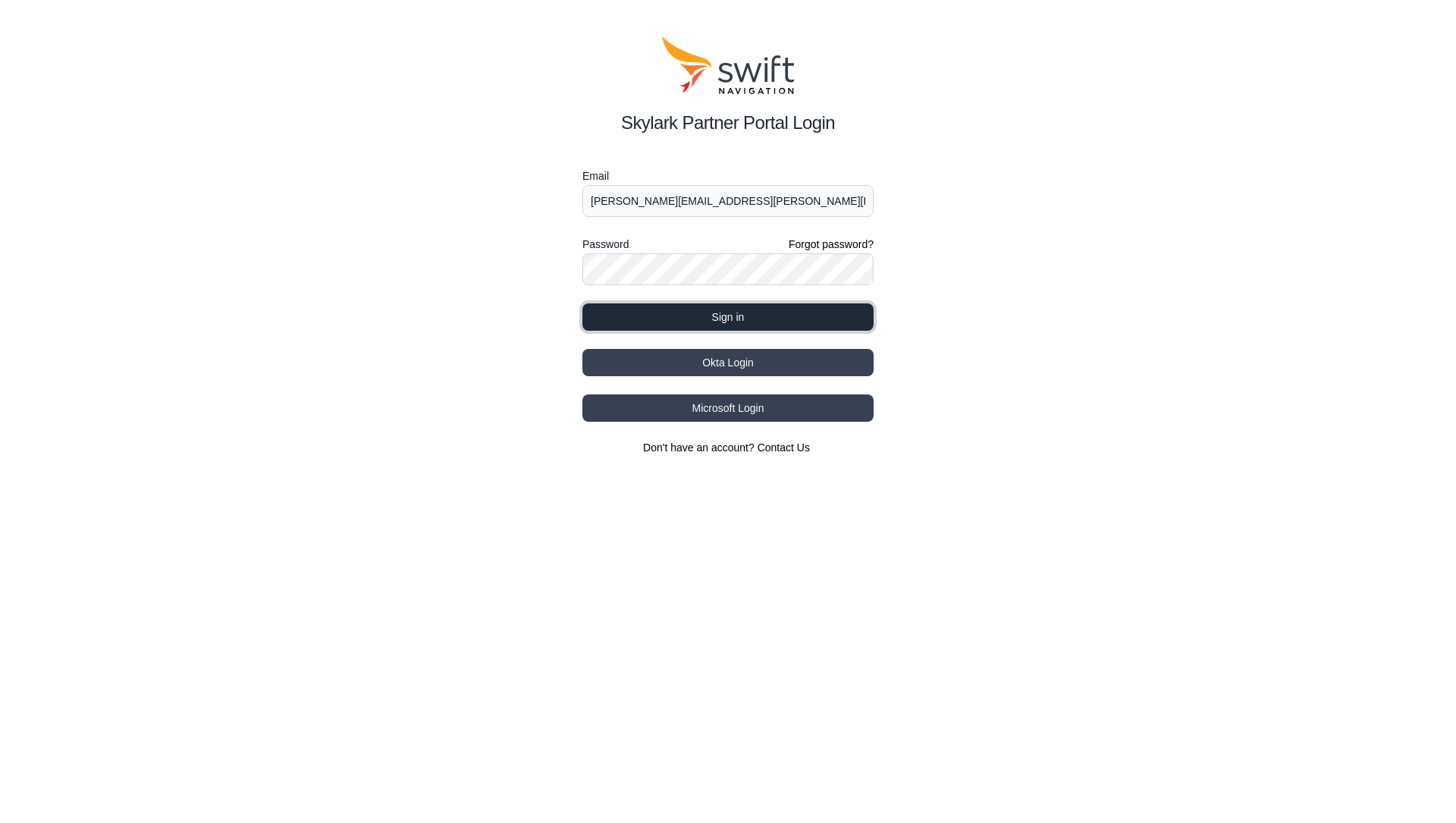
click at [707, 317] on button "Sign in" at bounding box center [728, 317] width 292 height 28
